Goal: Information Seeking & Learning: Find specific fact

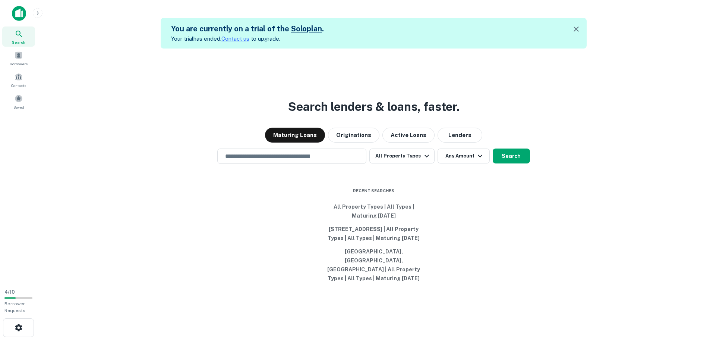
click at [228, 91] on div "Search lenders & loans, faster. Maturing Loans Originations Active Loans Lender…" at bounding box center [373, 218] width 661 height 340
click at [254, 160] on input "text" at bounding box center [292, 156] width 142 height 9
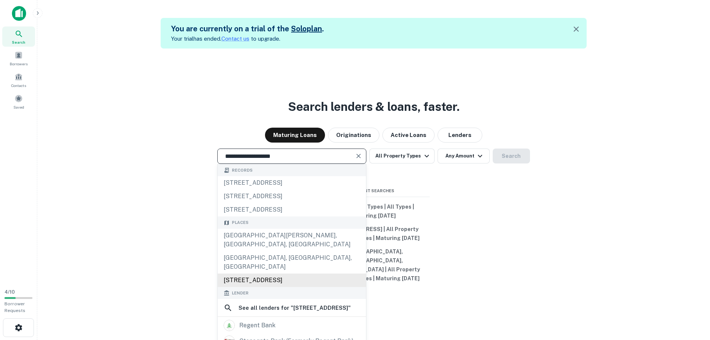
click at [264, 273] on div "[STREET_ADDRESS]" at bounding box center [292, 279] width 148 height 13
type input "**********"
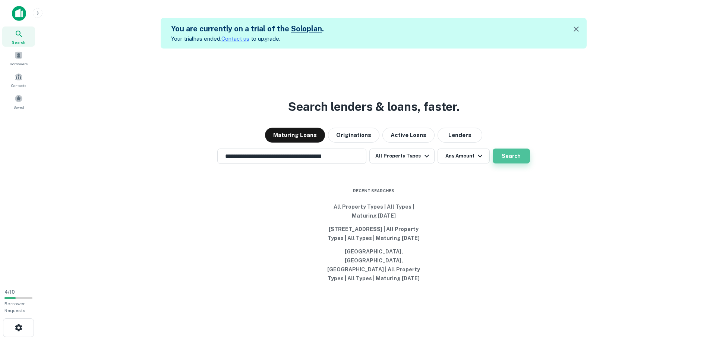
click at [507, 161] on button "Search" at bounding box center [511, 155] width 37 height 15
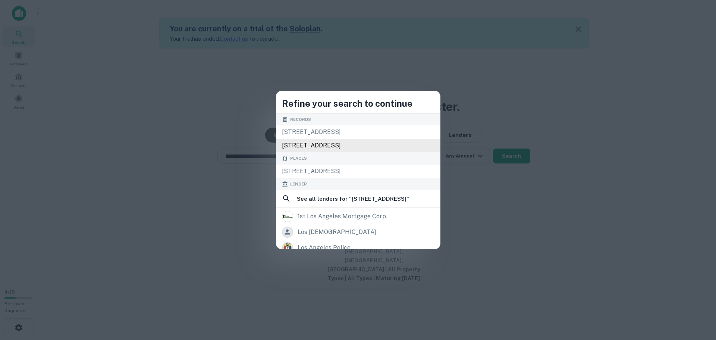
click at [317, 142] on div "[STREET_ADDRESS]" at bounding box center [358, 145] width 164 height 13
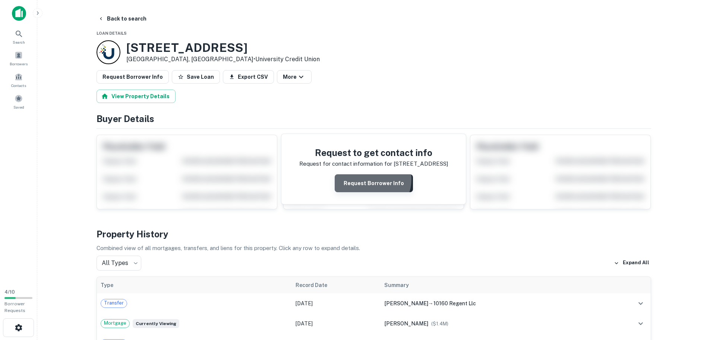
click at [371, 179] on button "Request Borrower Info" at bounding box center [374, 183] width 78 height 18
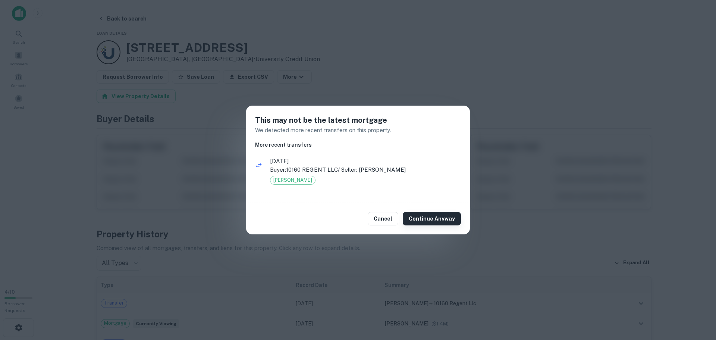
click at [439, 216] on button "Continue Anyway" at bounding box center [432, 218] width 58 height 13
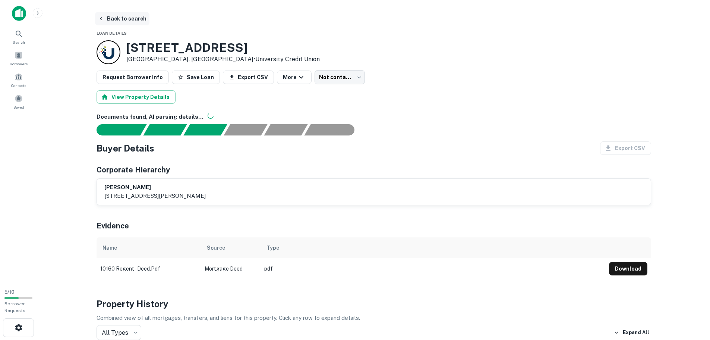
click at [117, 18] on button "Back to search" at bounding box center [122, 18] width 54 height 13
